Goal: Information Seeking & Learning: Learn about a topic

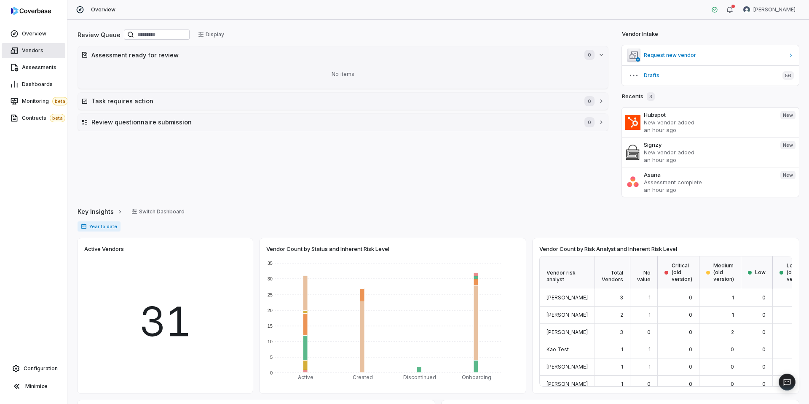
click at [28, 51] on span "Vendors" at bounding box center [32, 50] width 21 height 7
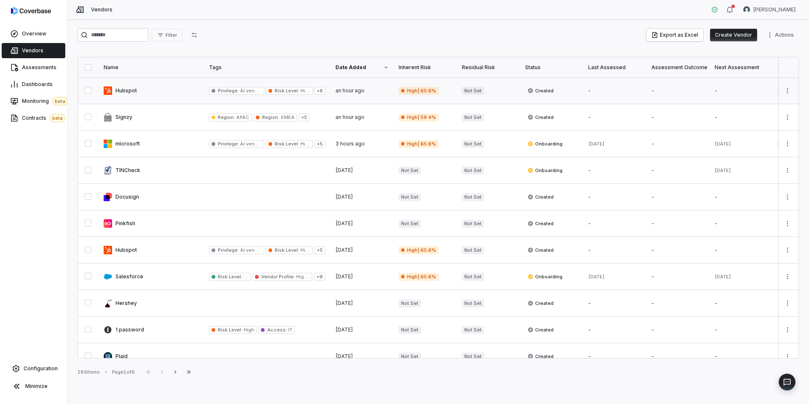
click at [158, 96] on link at bounding box center [151, 91] width 105 height 26
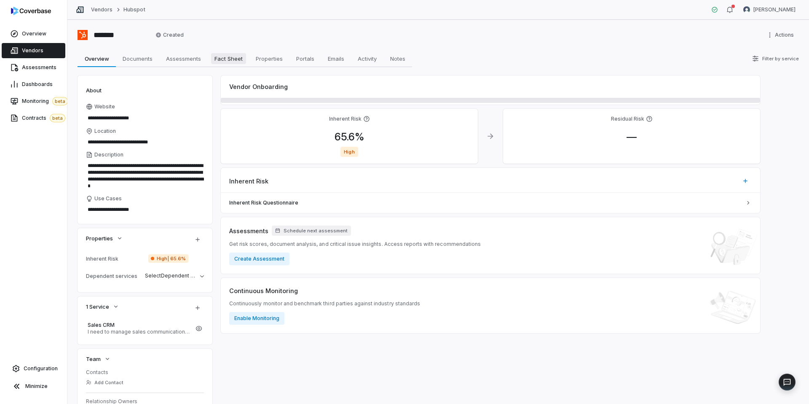
click at [220, 59] on span "Fact Sheet" at bounding box center [228, 58] width 35 height 11
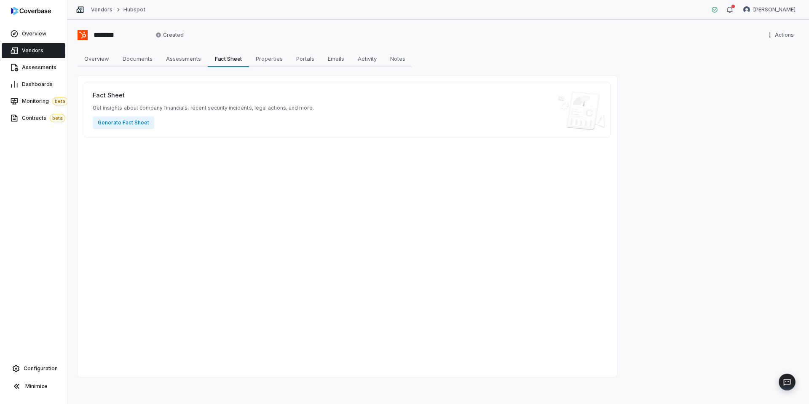
click at [38, 50] on span "Vendors" at bounding box center [32, 50] width 21 height 7
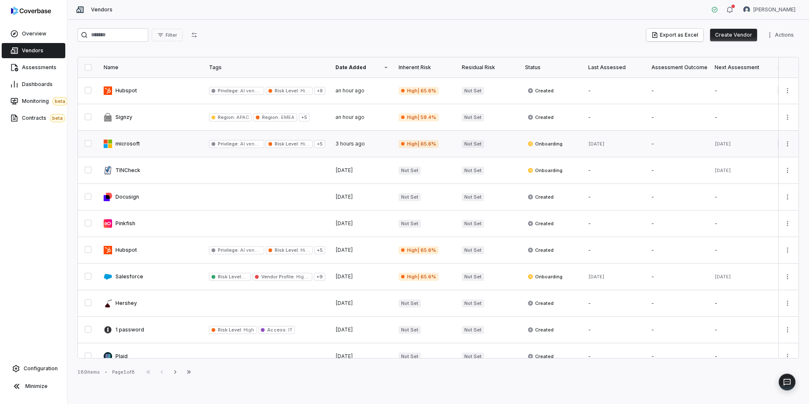
click at [152, 142] on link at bounding box center [151, 144] width 105 height 26
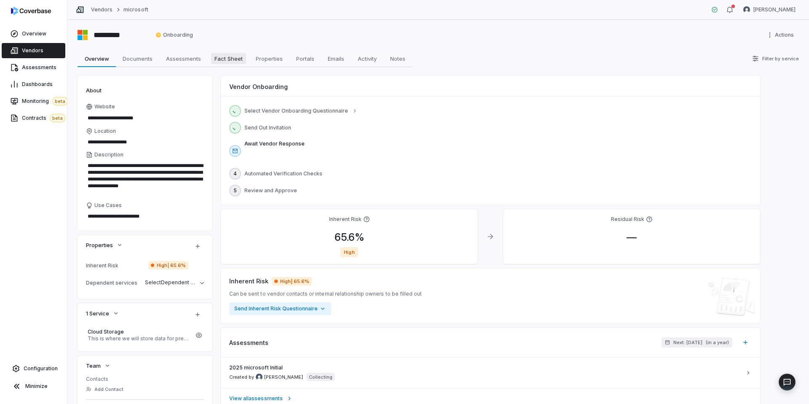
click at [228, 61] on span "Fact Sheet" at bounding box center [228, 58] width 35 height 11
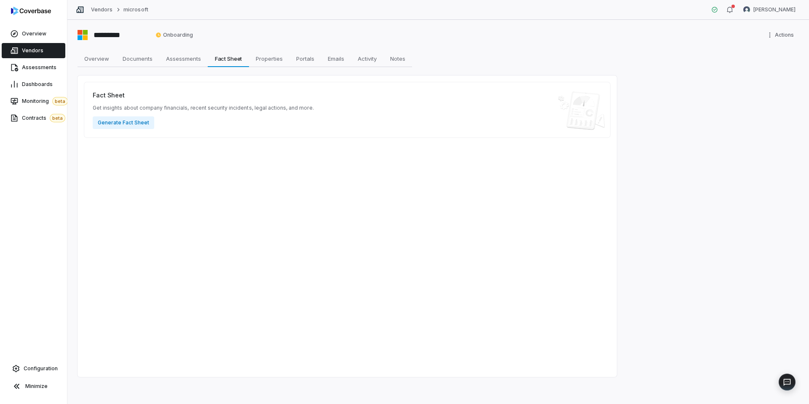
click at [33, 49] on span "Vendors" at bounding box center [32, 50] width 21 height 7
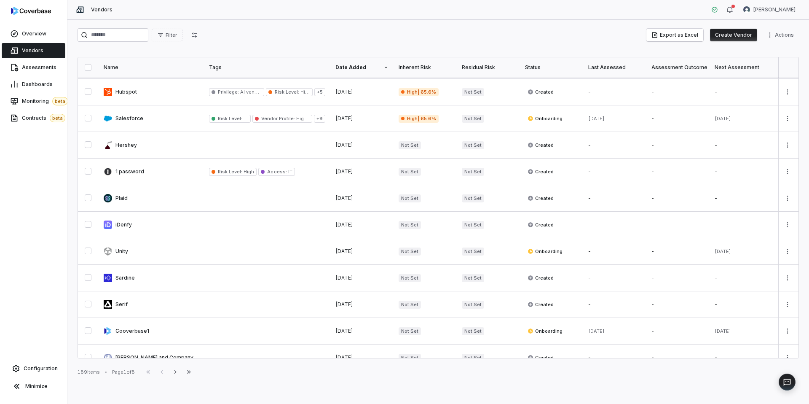
scroll to position [164, 0]
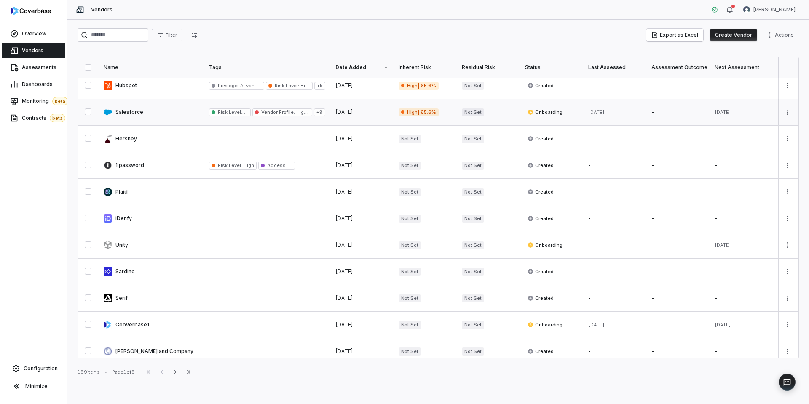
click at [157, 110] on link at bounding box center [151, 112] width 105 height 26
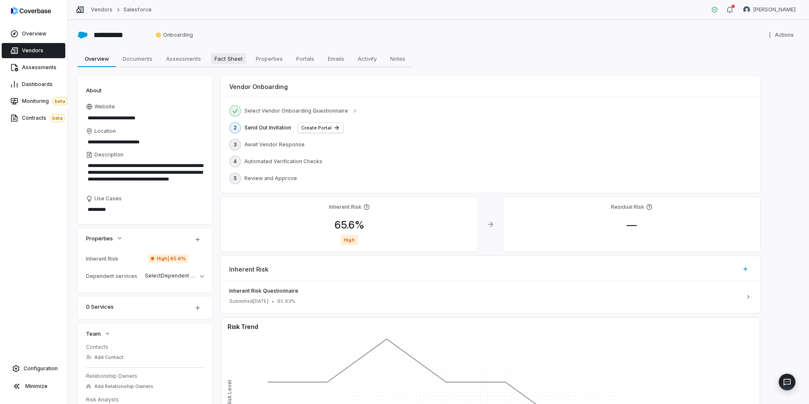
click at [236, 59] on span "Fact Sheet" at bounding box center [228, 58] width 35 height 11
type textarea "*"
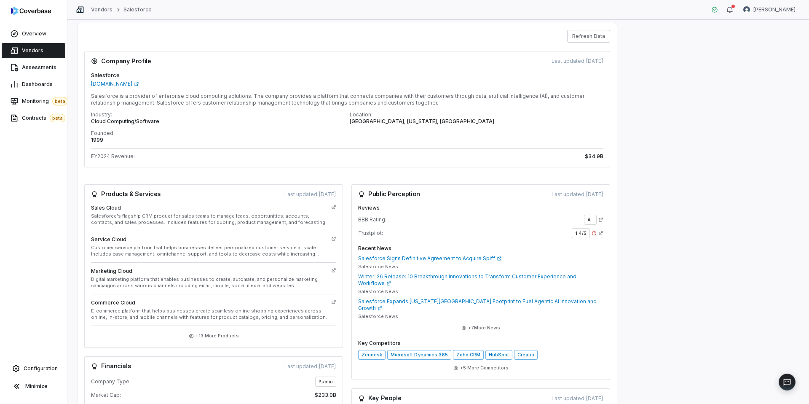
scroll to position [51, 0]
click at [39, 102] on span "Monitoring beta" at bounding box center [45, 101] width 46 height 8
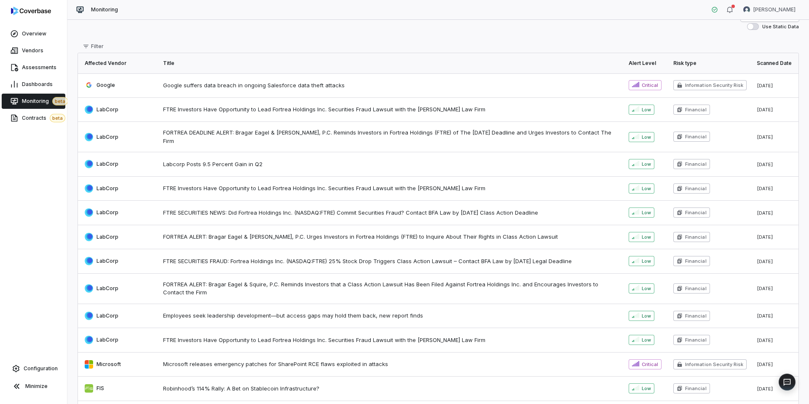
scroll to position [16, 0]
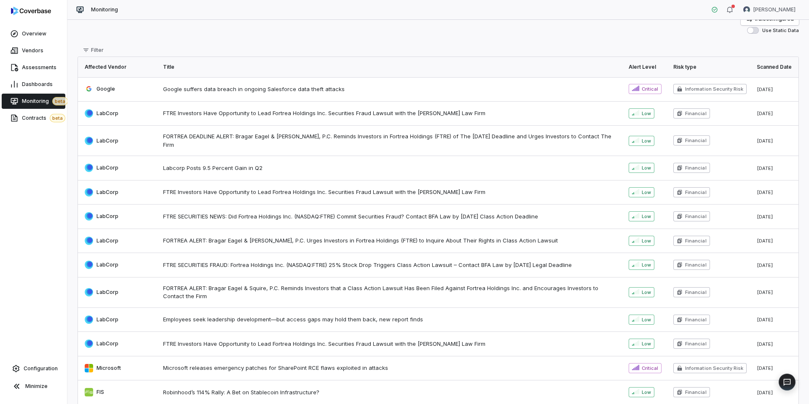
drag, startPoint x: 168, startPoint y: 94, endPoint x: 228, endPoint y: 94, distance: 59.8
click at [195, 94] on td "Google suffers data breach in ongoing Salesforce data theft attacks" at bounding box center [391, 89] width 466 height 24
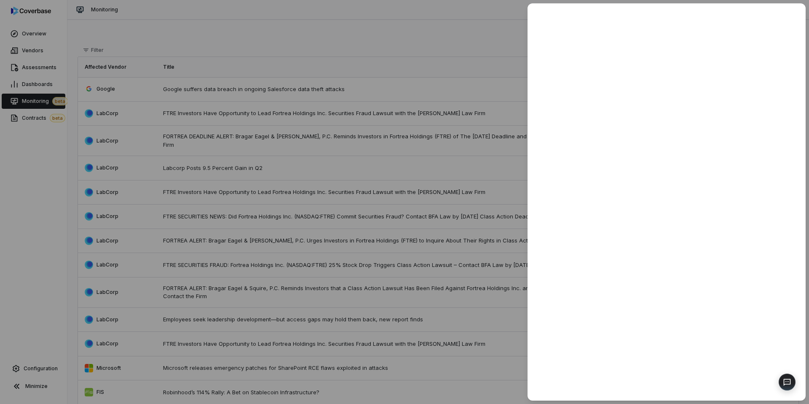
click at [421, 25] on div at bounding box center [404, 202] width 809 height 404
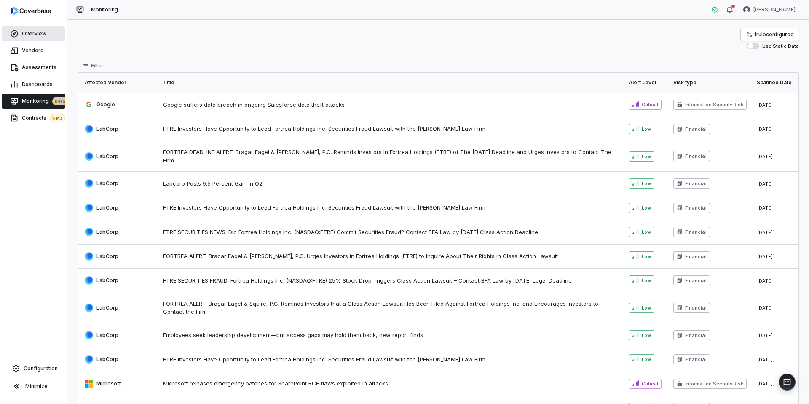
click at [40, 33] on span "Overview" at bounding box center [34, 33] width 24 height 7
